Goal: Task Accomplishment & Management: Complete application form

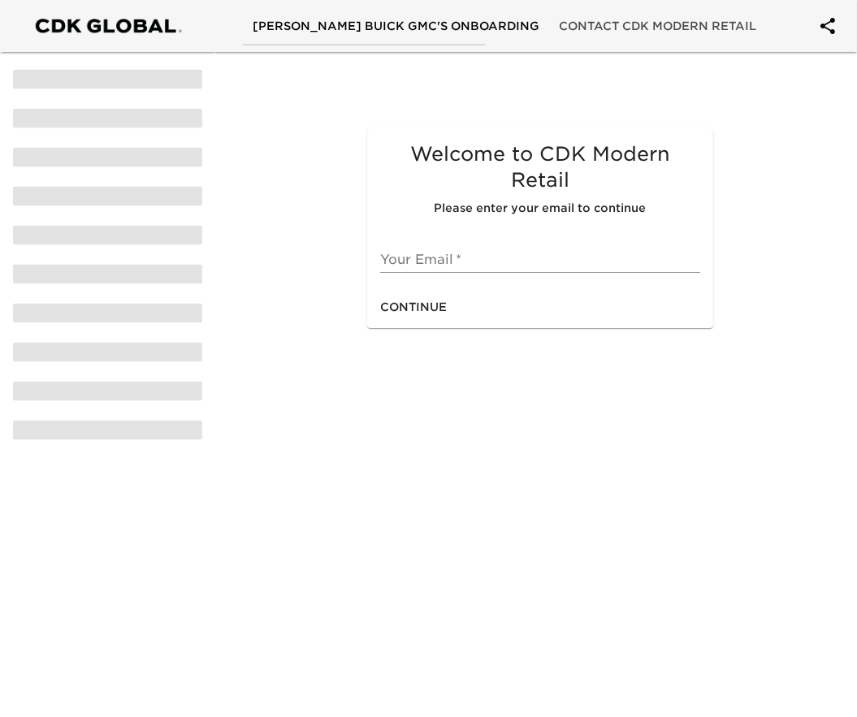
click at [483, 269] on input "text" at bounding box center [540, 260] width 320 height 26
type input "J"
type input "[EMAIL_ADDRESS][DOMAIN_NAME]"
click at [428, 309] on span "Continue" at bounding box center [413, 307] width 67 height 20
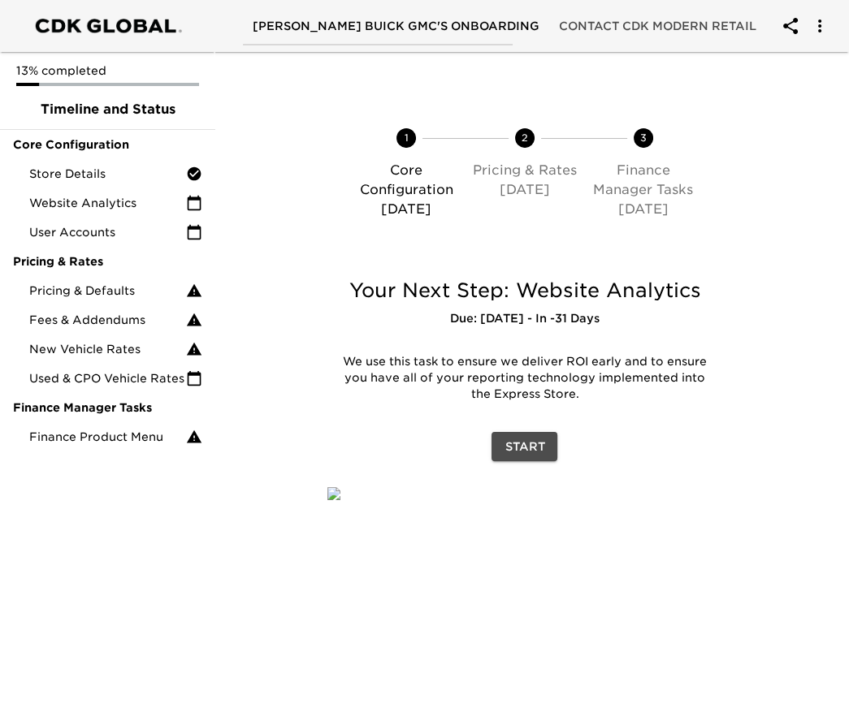
click at [529, 441] on span "Start" at bounding box center [524, 447] width 40 height 20
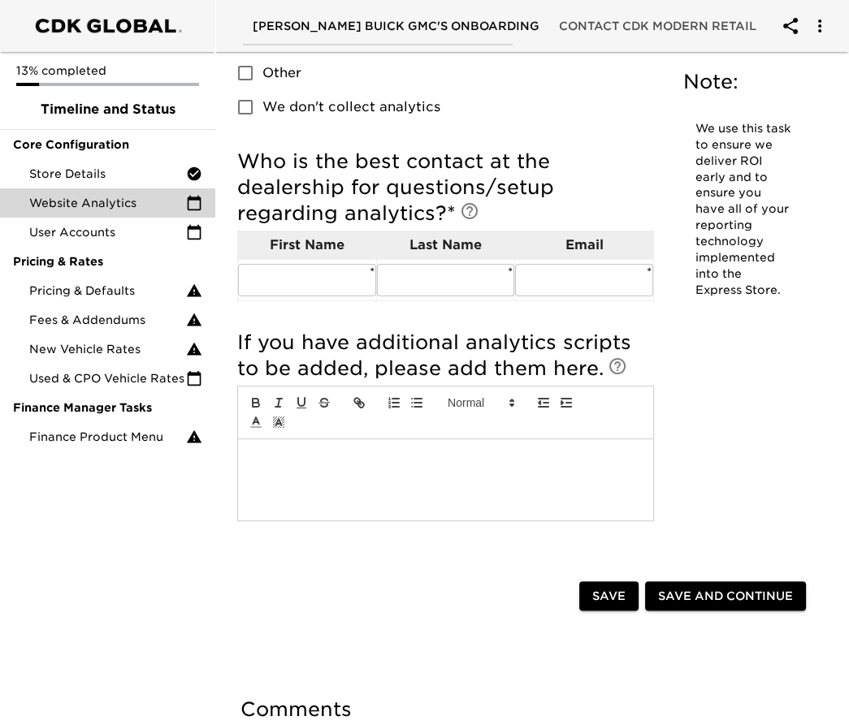
scroll to position [270, 0]
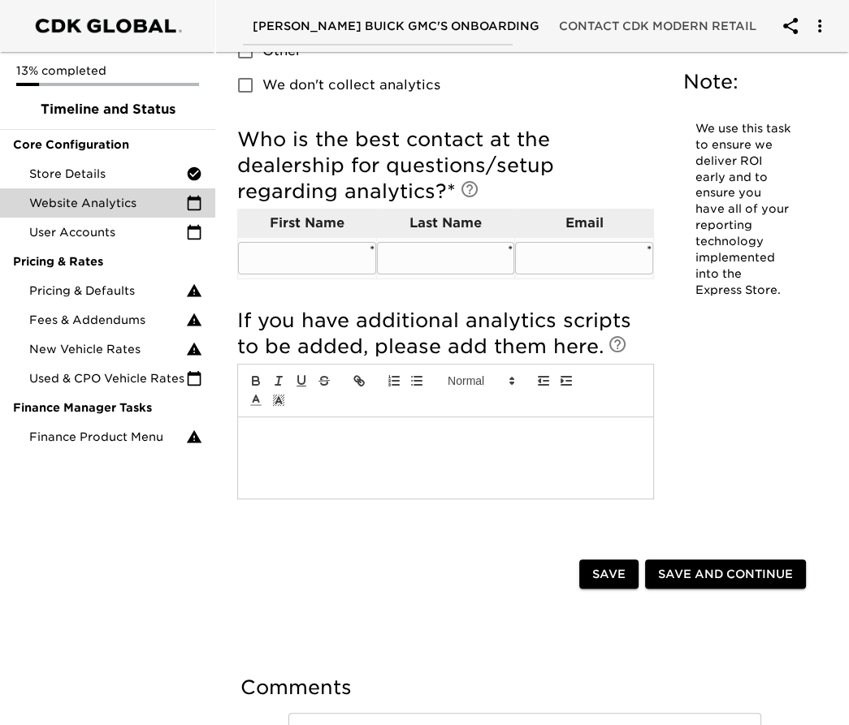
click at [367, 249] on input "text" at bounding box center [307, 258] width 138 height 32
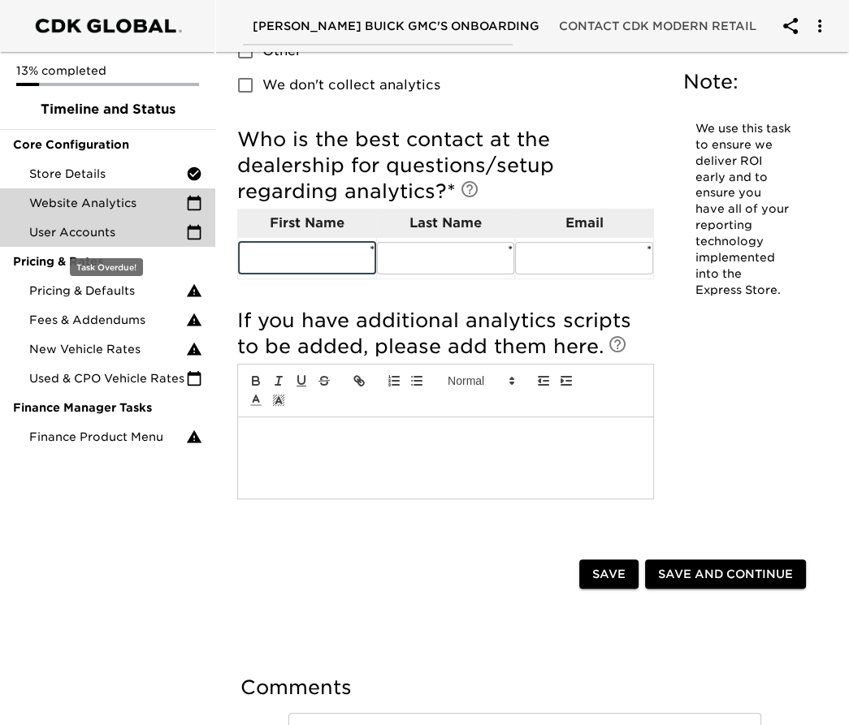
click at [122, 232] on span "User Accounts" at bounding box center [107, 232] width 157 height 16
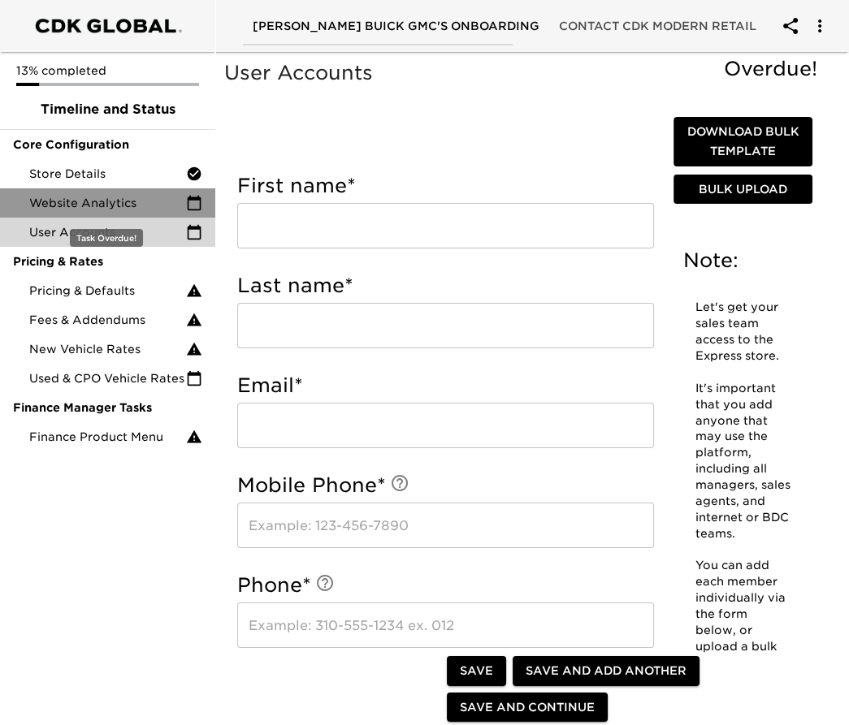
click at [102, 205] on span "Website Analytics" at bounding box center [107, 203] width 157 height 16
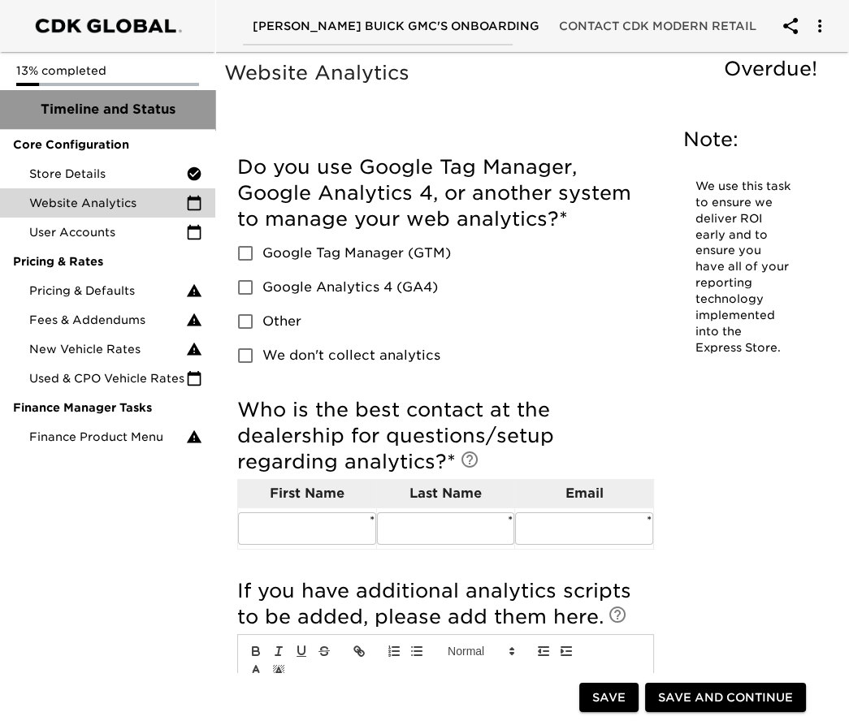
click at [154, 111] on span "Timeline and Status" at bounding box center [107, 109] width 189 height 19
